Goal: Task Accomplishment & Management: Manage account settings

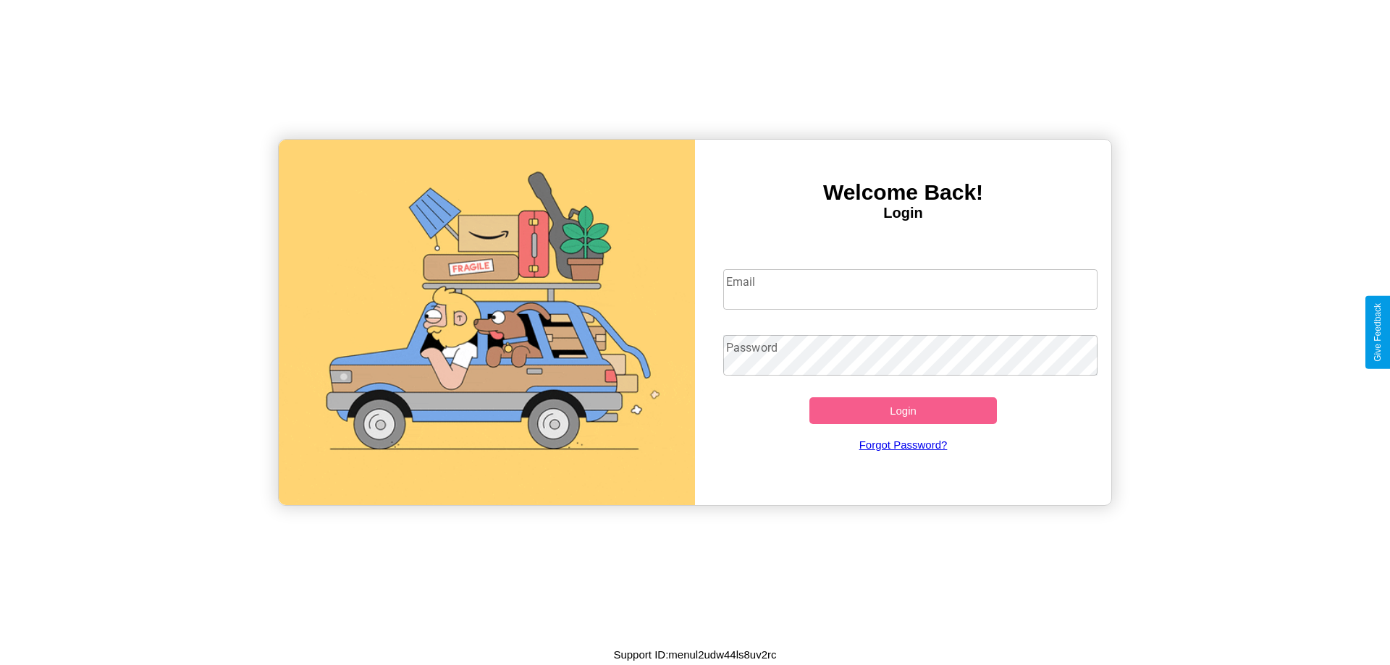
click at [910, 289] on input "Email" at bounding box center [910, 289] width 375 height 41
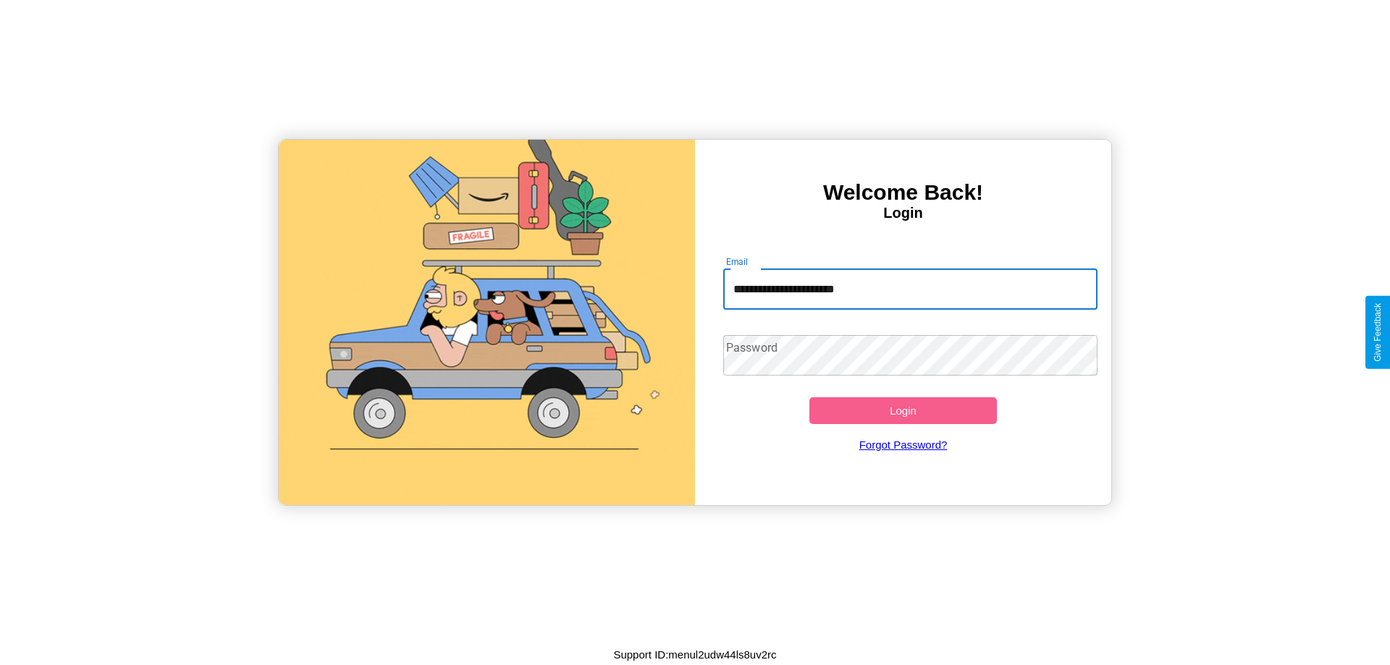
type input "**********"
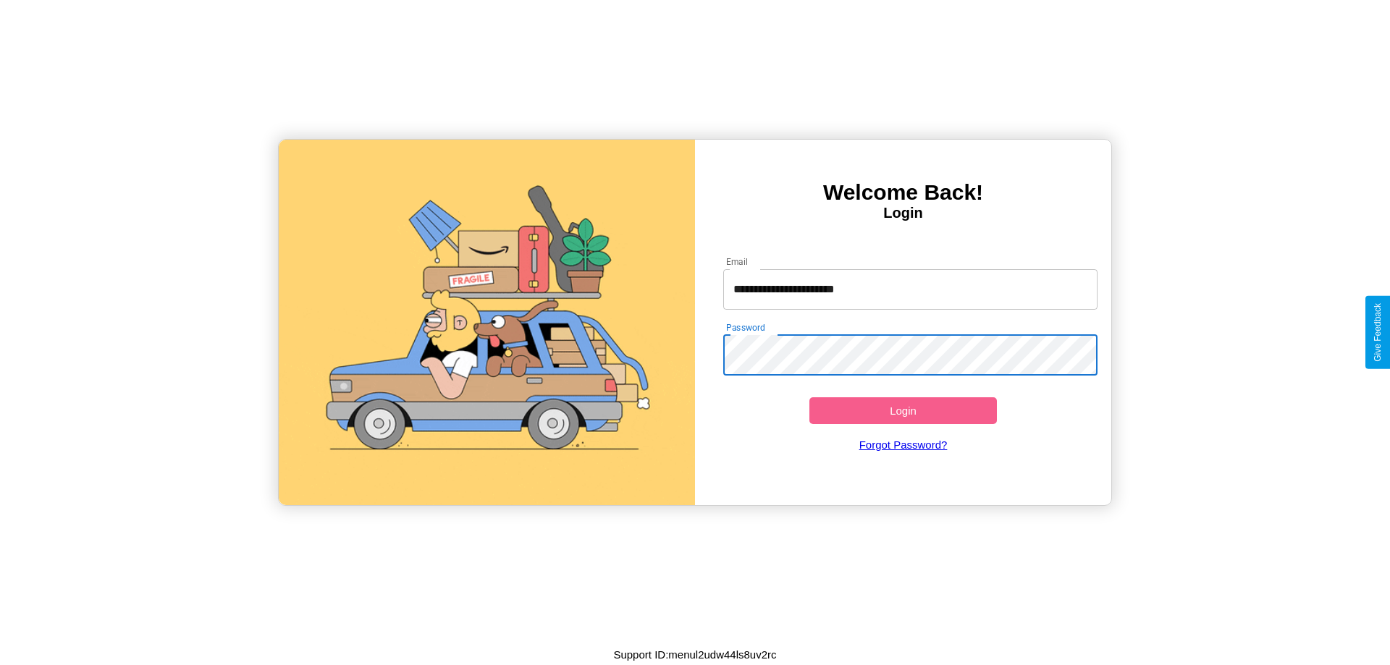
click at [903, 410] on button "Login" at bounding box center [902, 410] width 187 height 27
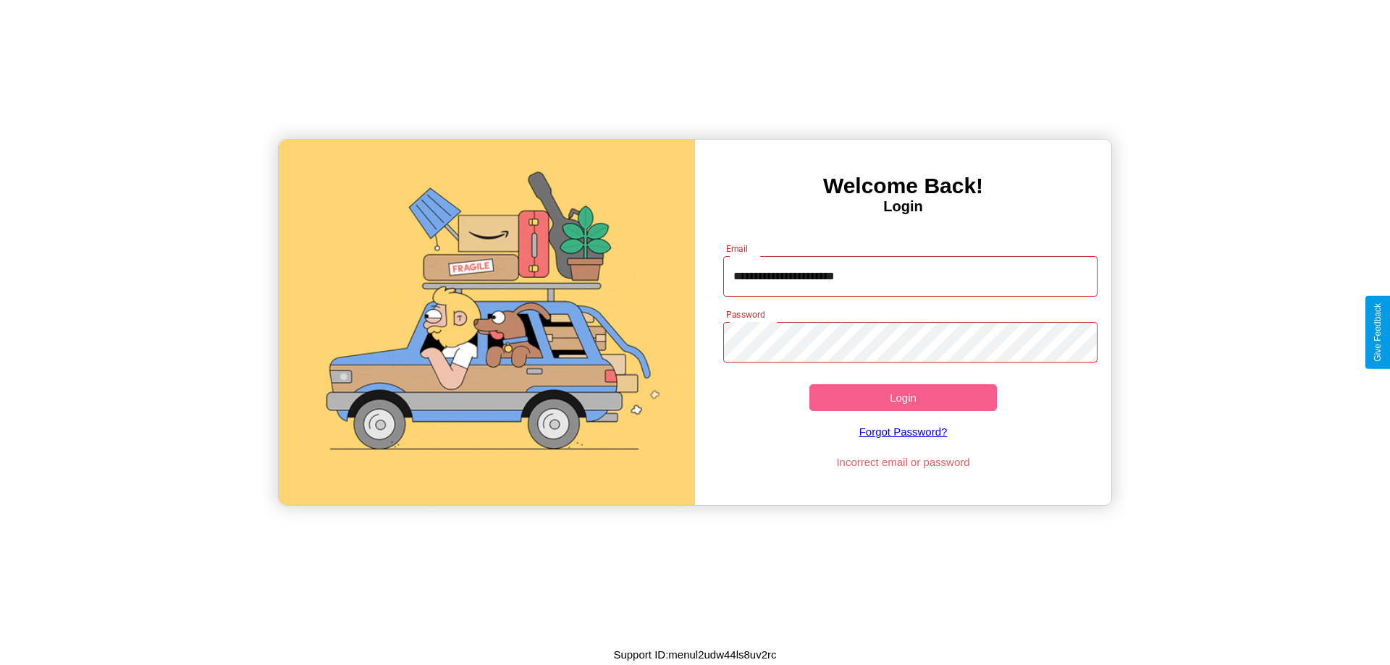
click at [903, 397] on button "Login" at bounding box center [902, 397] width 187 height 27
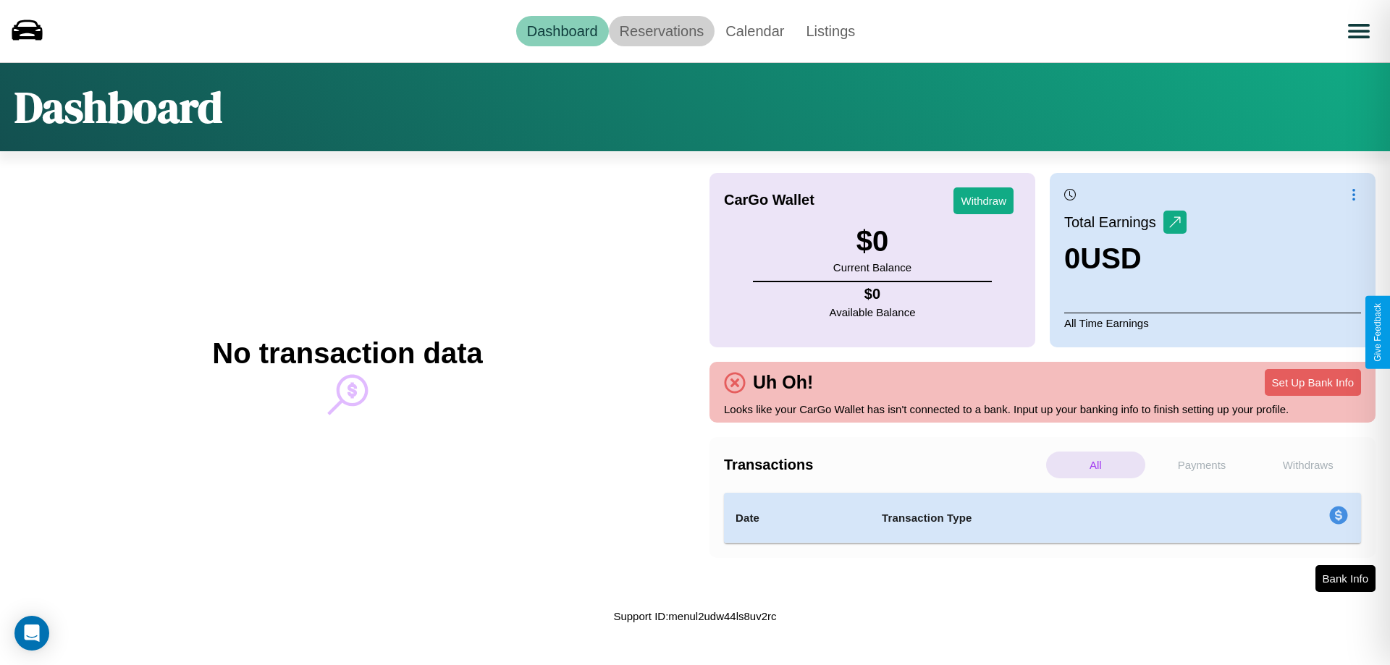
click at [661, 30] on link "Reservations" at bounding box center [662, 31] width 106 height 30
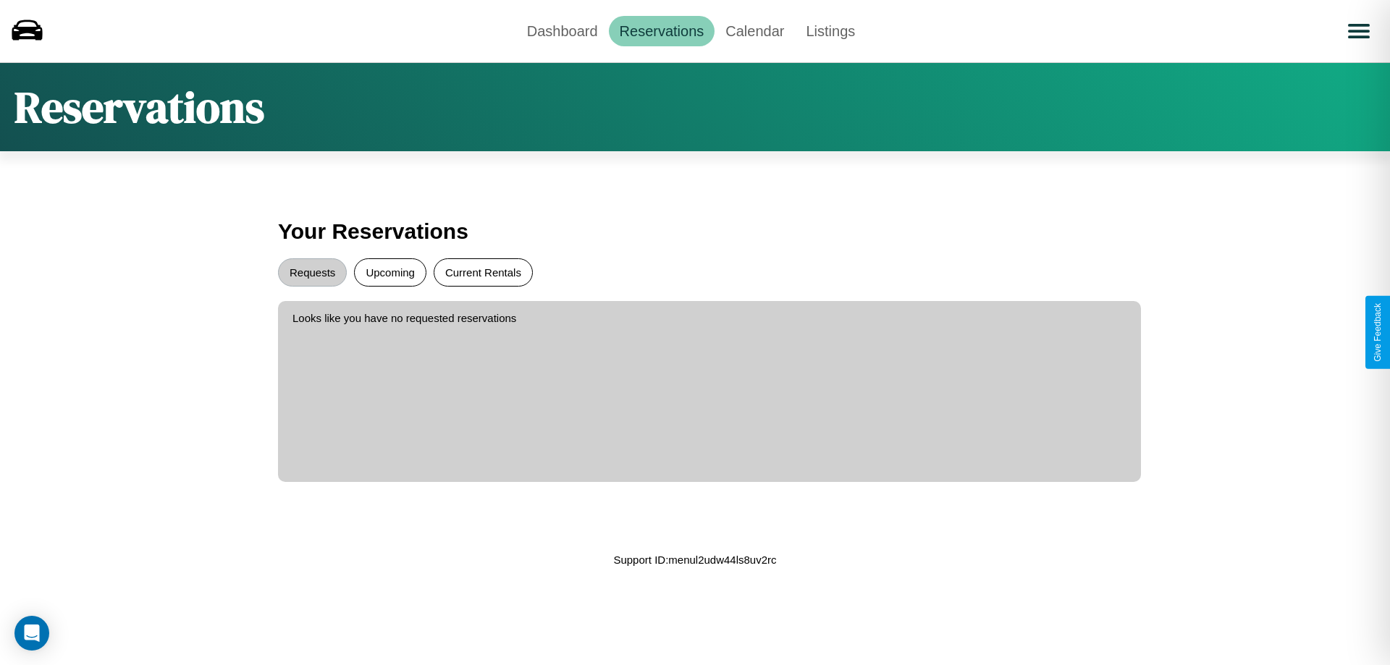
click at [483, 272] on button "Current Rentals" at bounding box center [483, 272] width 99 height 28
click at [312, 272] on button "Requests" at bounding box center [312, 272] width 69 height 28
click at [754, 30] on link "Calendar" at bounding box center [754, 31] width 80 height 30
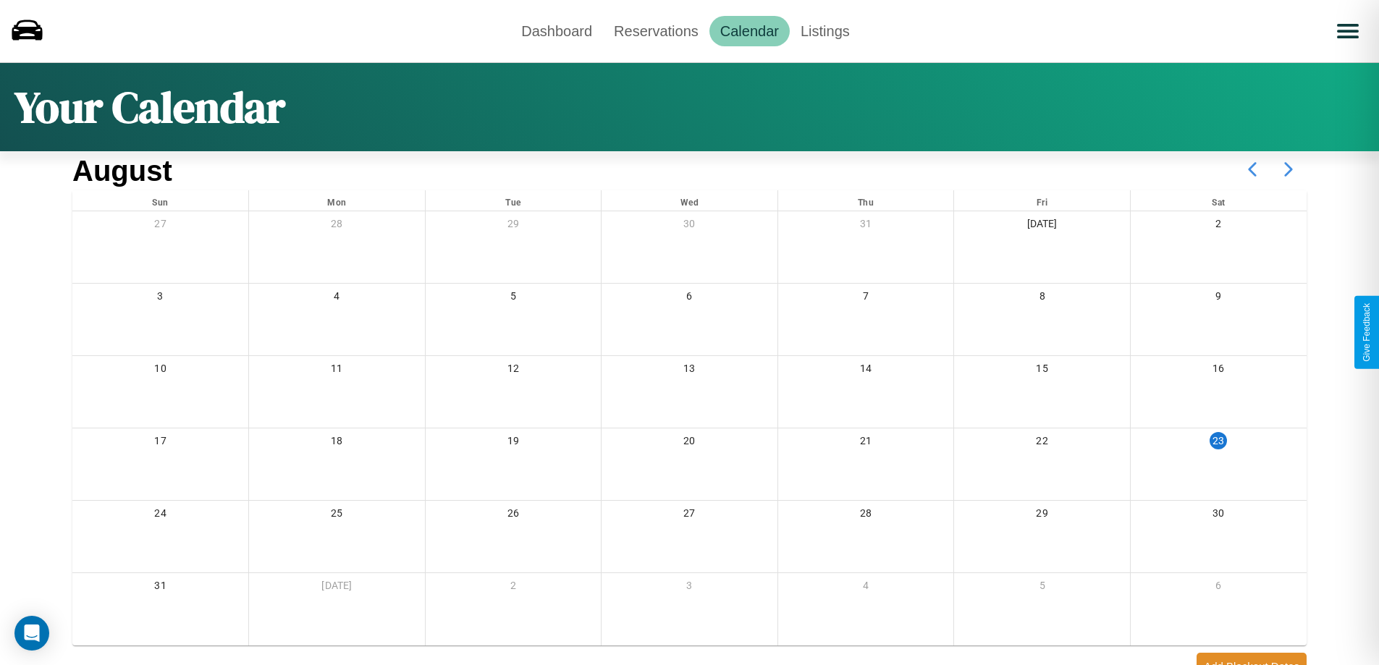
click at [1288, 169] on icon at bounding box center [1288, 169] width 36 height 36
